Goal: Use online tool/utility: Use online tool/utility

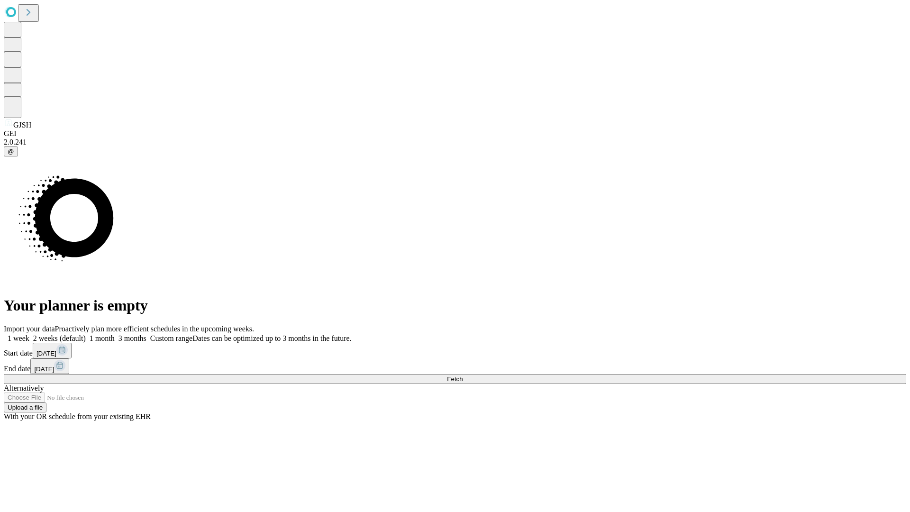
click at [462, 375] on span "Fetch" at bounding box center [455, 378] width 16 height 7
